Goal: Task Accomplishment & Management: Manage account settings

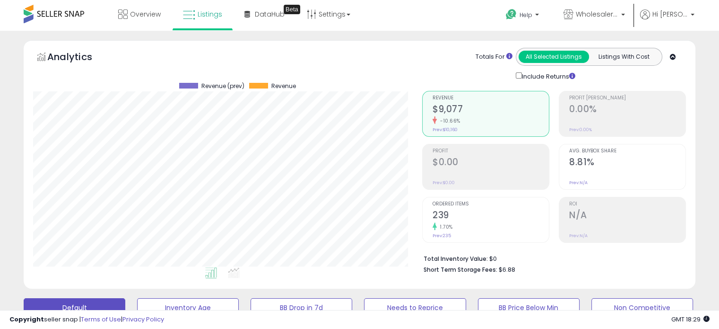
scroll to position [193, 389]
click at [321, 24] on link "Settings" at bounding box center [329, 14] width 58 height 28
click at [325, 45] on link "Store settings" at bounding box center [330, 48] width 43 height 9
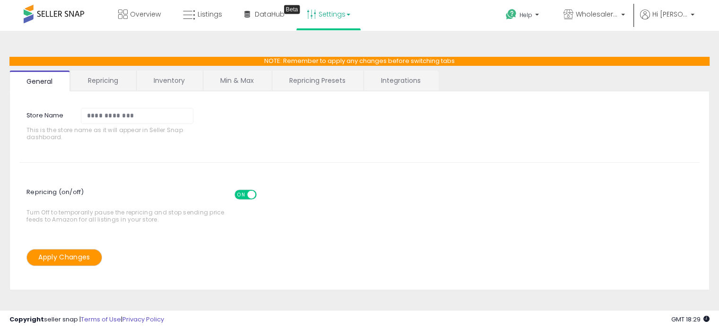
click at [116, 84] on link "Repricing" at bounding box center [103, 80] width 64 height 20
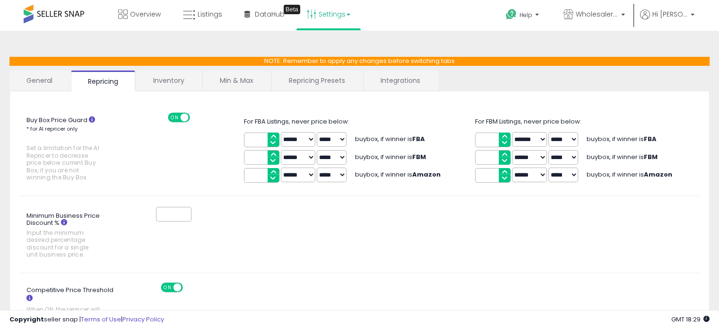
click at [170, 84] on link "Inventory" at bounding box center [168, 80] width 65 height 20
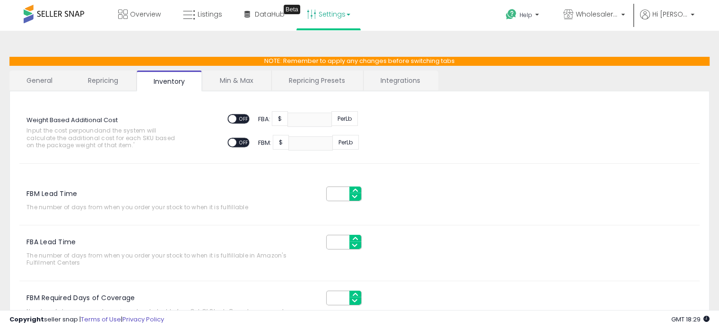
click at [218, 79] on link "Min & Max" at bounding box center [237, 80] width 68 height 20
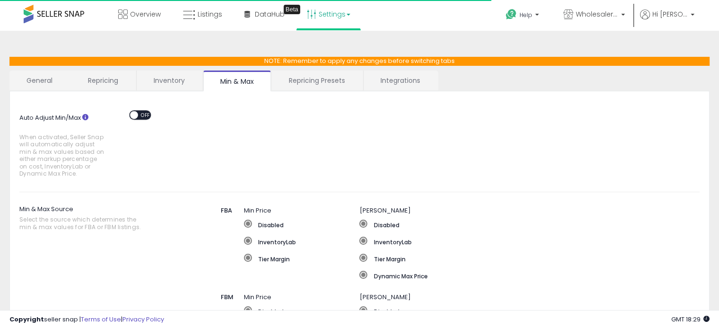
click at [296, 83] on link "Repricing Presets" at bounding box center [317, 80] width 90 height 20
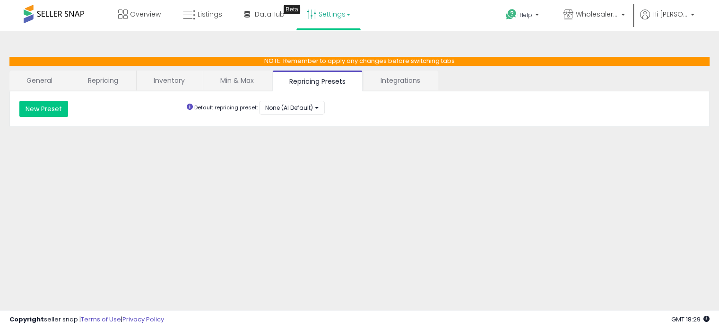
click at [385, 82] on link "Integrations" at bounding box center [401, 80] width 74 height 20
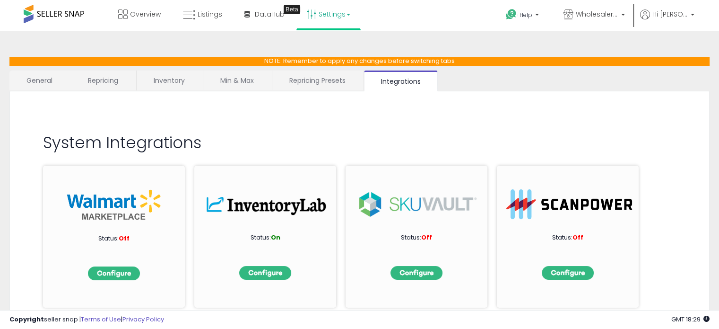
click at [345, 82] on link "Repricing Presets" at bounding box center [317, 80] width 90 height 20
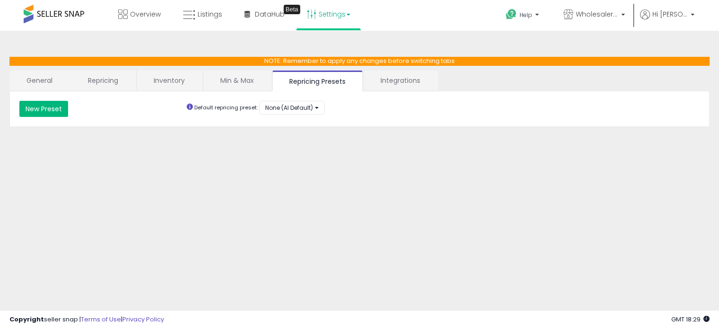
click at [37, 109] on button "New Preset" at bounding box center [43, 109] width 49 height 16
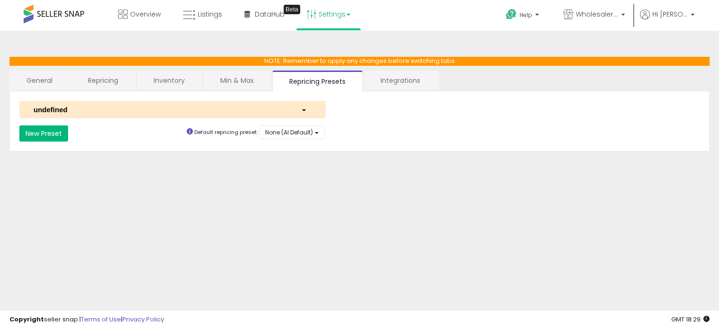
select select "*********"
click at [85, 109] on div "undefined" at bounding box center [160, 110] width 268 height 10
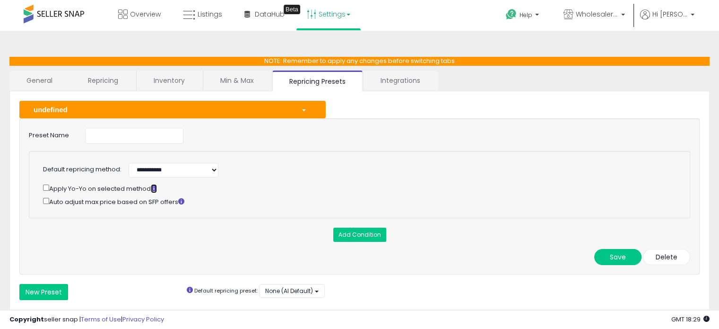
click at [155, 189] on icon at bounding box center [154, 188] width 6 height 6
click at [236, 84] on link "Min & Max" at bounding box center [237, 80] width 68 height 20
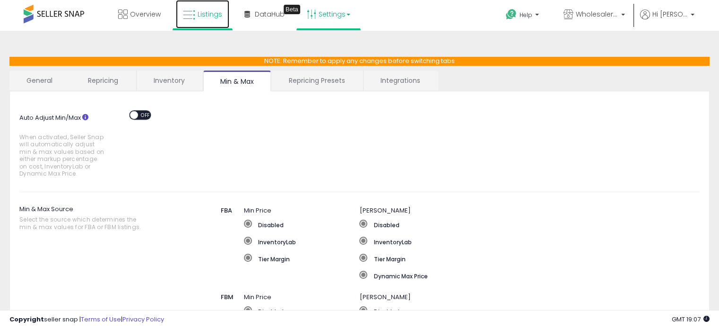
click at [195, 12] on link "Listings" at bounding box center [202, 14] width 53 height 28
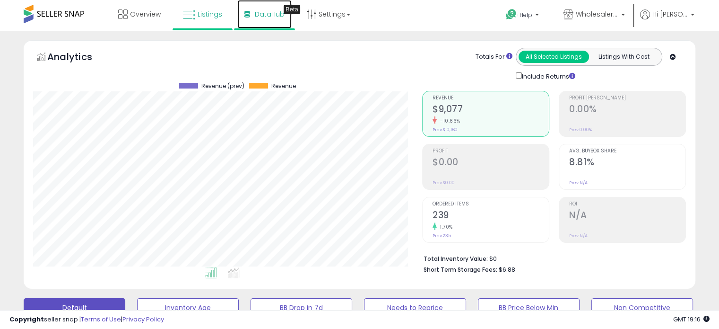
click at [276, 14] on span "DataHub" at bounding box center [270, 13] width 30 height 9
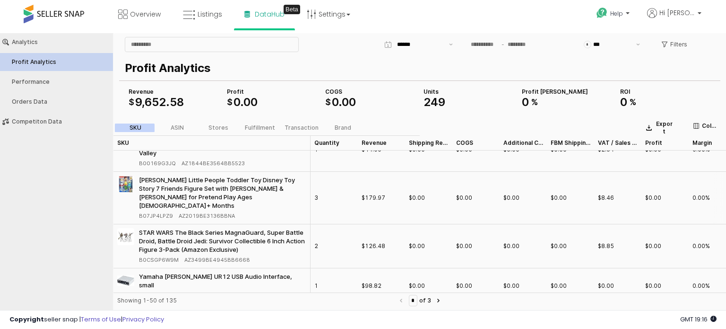
scroll to position [189, 0]
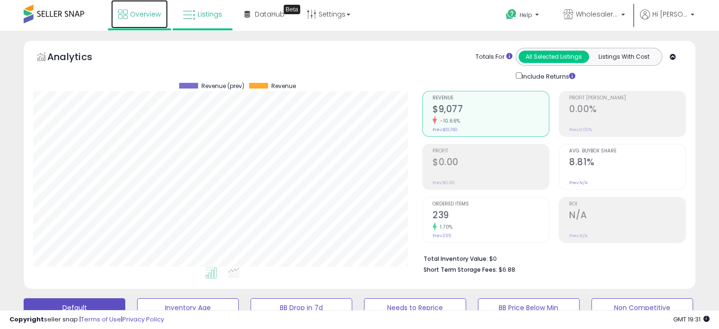
click at [148, 21] on link "Overview" at bounding box center [139, 14] width 57 height 28
click at [135, 13] on span "Overview" at bounding box center [145, 13] width 31 height 9
click at [137, 17] on span "Overview" at bounding box center [145, 13] width 31 height 9
click at [144, 18] on span "Overview" at bounding box center [145, 13] width 31 height 9
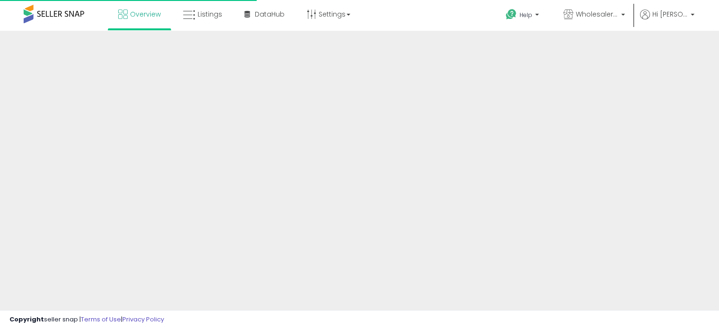
click at [204, 17] on span "Listings" at bounding box center [210, 13] width 25 height 9
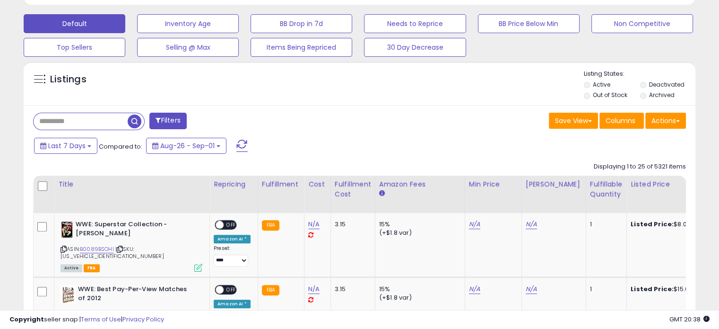
scroll to position [193, 389]
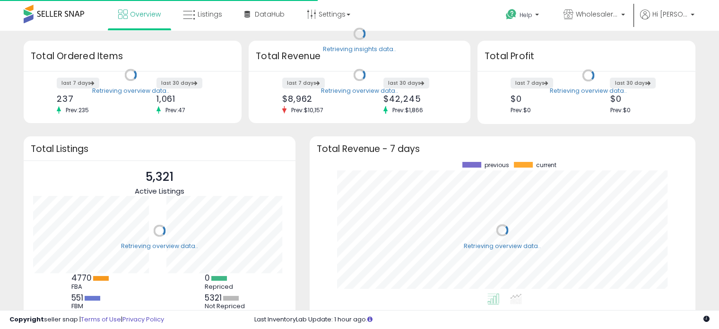
scroll to position [131, 367]
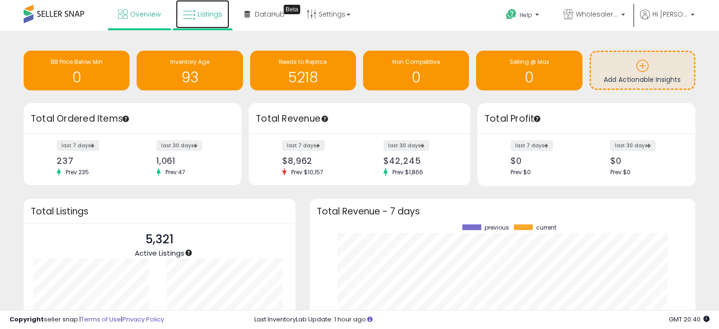
click at [201, 15] on span "Listings" at bounding box center [210, 13] width 25 height 9
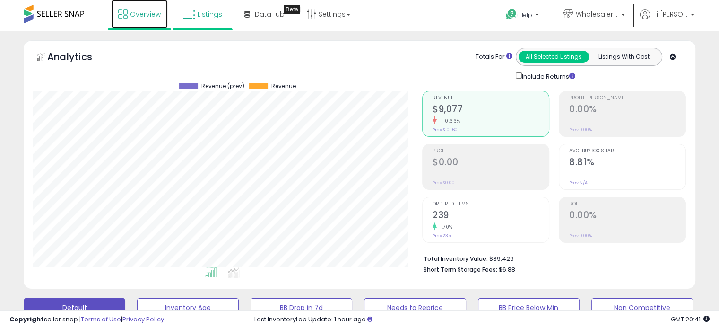
click at [146, 26] on link "Overview" at bounding box center [139, 14] width 57 height 28
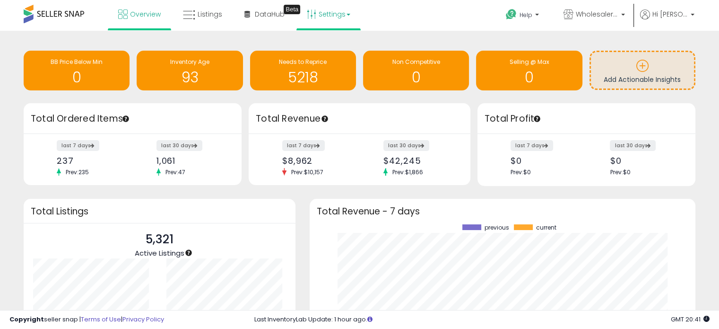
click at [317, 12] on link "Settings" at bounding box center [329, 14] width 58 height 28
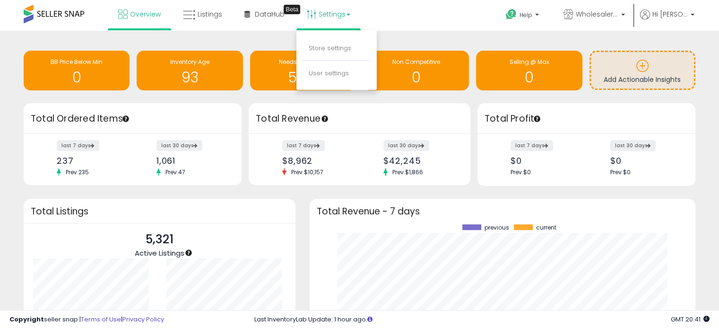
click at [331, 53] on li "Store settings" at bounding box center [337, 49] width 70 height 24
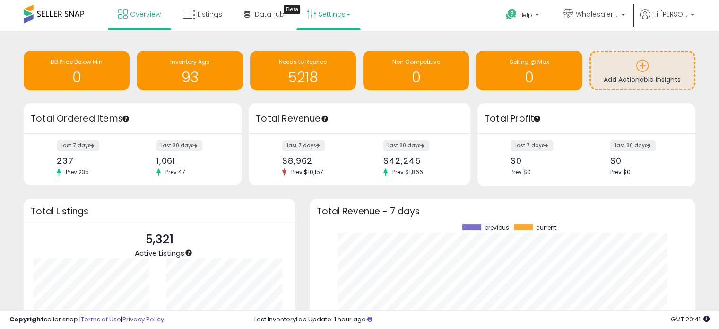
click at [327, 21] on link "Settings" at bounding box center [329, 14] width 58 height 28
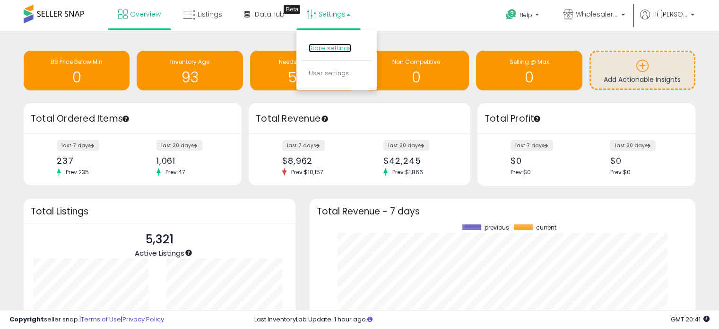
click at [328, 46] on link "Store settings" at bounding box center [330, 48] width 43 height 9
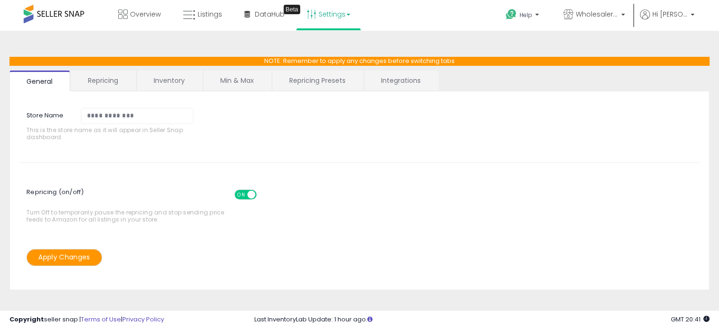
click at [101, 82] on link "Repricing" at bounding box center [103, 80] width 64 height 20
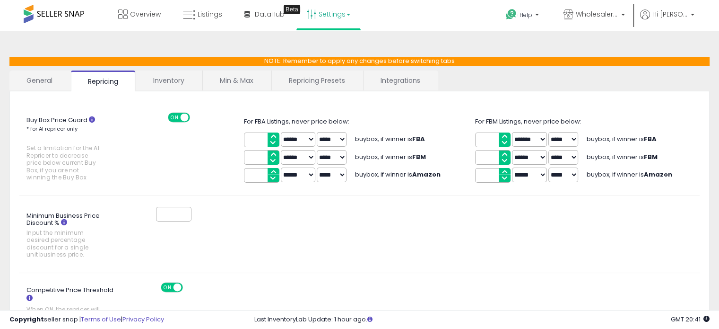
click at [219, 80] on link "Min & Max" at bounding box center [237, 80] width 68 height 20
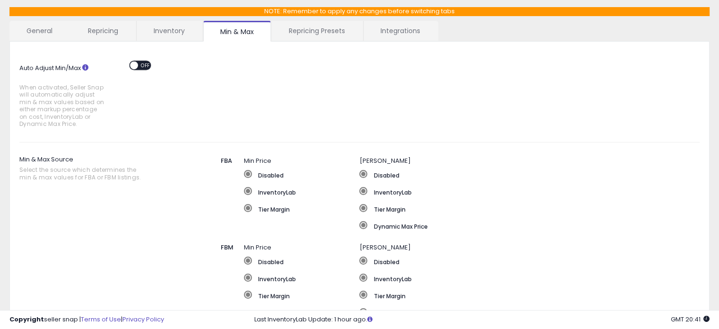
scroll to position [41, 0]
